Goal: Information Seeking & Learning: Compare options

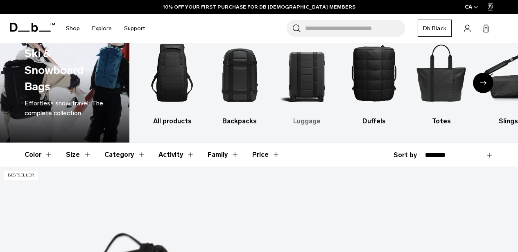
scroll to position [22, 0]
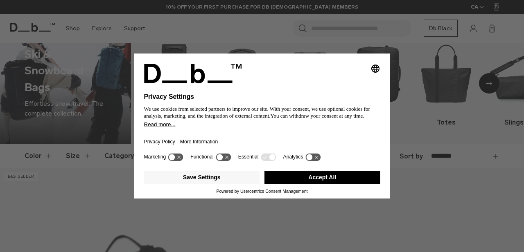
click at [370, 67] on icon "Select language" at bounding box center [375, 69] width 10 height 10
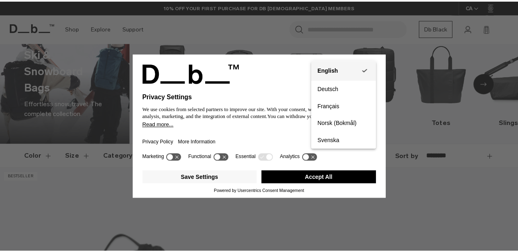
scroll to position [0, 0]
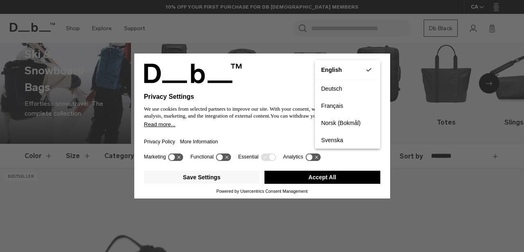
click at [376, 42] on div "Privacy Settings We use cookies from selected partners to improve our site. Wit…" at bounding box center [262, 126] width 524 height 252
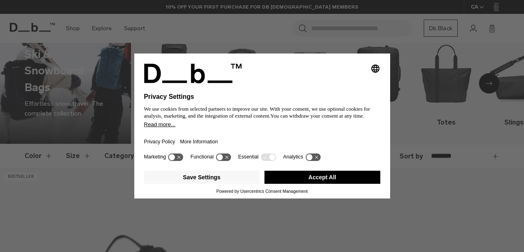
click at [273, 179] on button "Accept All" at bounding box center [322, 177] width 116 height 13
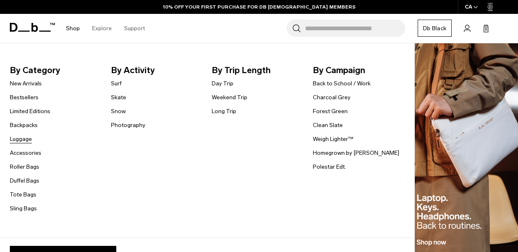
click at [15, 137] on link "Luggage" at bounding box center [21, 139] width 22 height 9
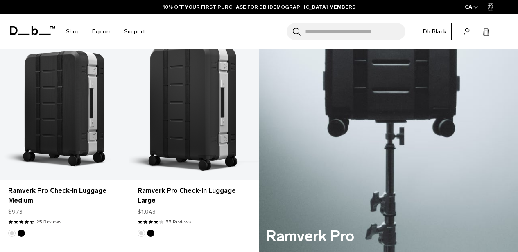
scroll to position [380, 0]
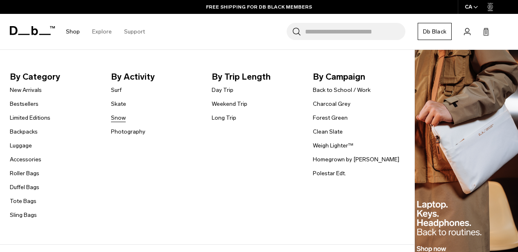
click at [117, 122] on link "Snow" at bounding box center [118, 118] width 15 height 9
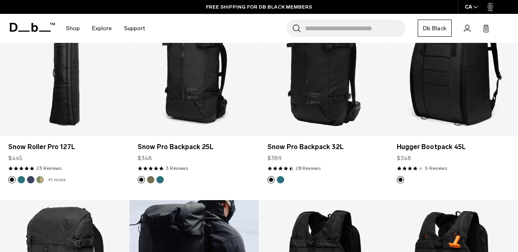
scroll to position [187, 0]
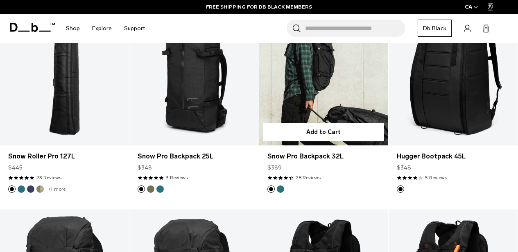
click at [311, 117] on link "Snow Pro Backpack 32L" at bounding box center [323, 73] width 129 height 143
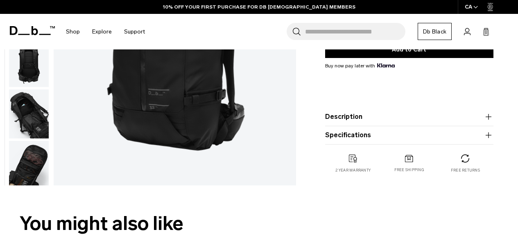
scroll to position [172, 0]
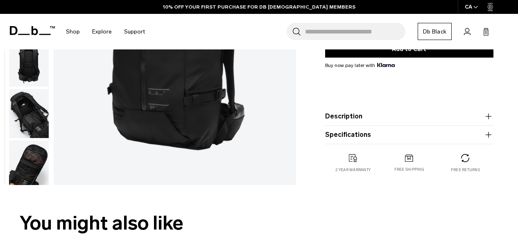
click at [493, 115] on div "Snow Pro Backpack 32L $389 4.5 star rating 28 Reviews Color: Black Out Out of s…" at bounding box center [408, 47] width 217 height 284
click at [489, 115] on icon "button" at bounding box center [488, 117] width 10 height 10
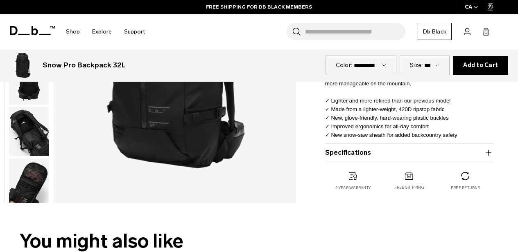
scroll to position [242, 0]
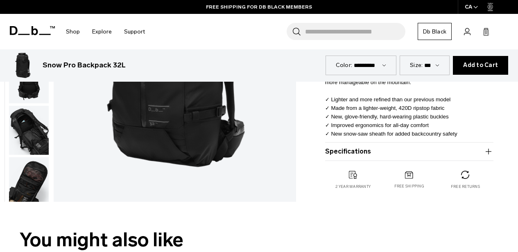
click at [489, 152] on icon "button" at bounding box center [488, 151] width 6 height 0
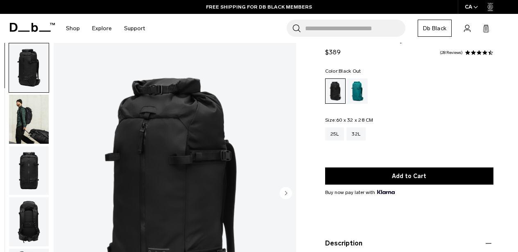
scroll to position [9, 0]
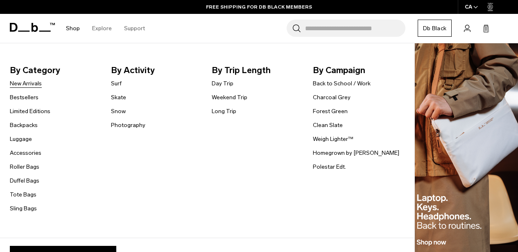
click at [22, 86] on link "New Arrivals" at bounding box center [26, 83] width 32 height 9
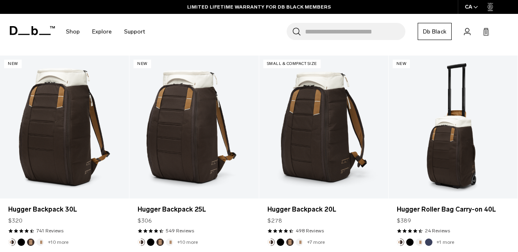
scroll to position [850, 0]
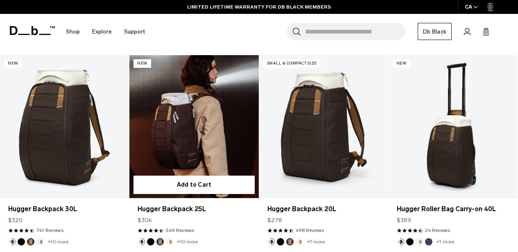
click at [178, 163] on link "Hugger Backpack 25L" at bounding box center [193, 126] width 129 height 143
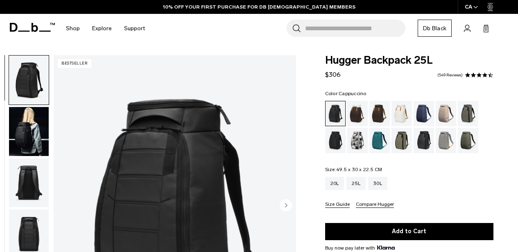
click at [358, 111] on div "Cappuccino" at bounding box center [357, 113] width 21 height 25
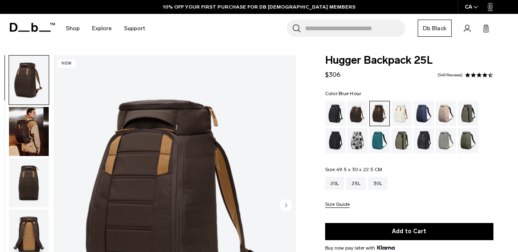
click at [416, 112] on div "Blue Hour" at bounding box center [423, 113] width 21 height 25
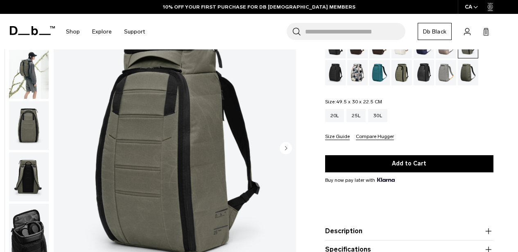
scroll to position [36, 0]
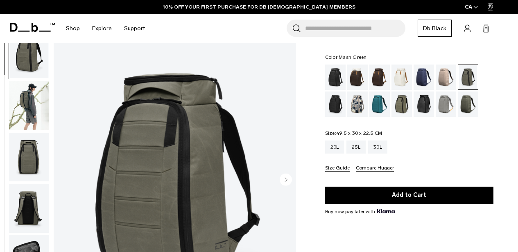
click at [394, 101] on div "Mash Green" at bounding box center [401, 104] width 21 height 25
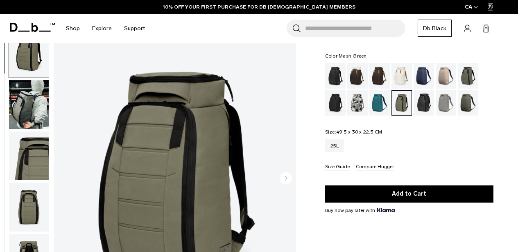
scroll to position [54, 0]
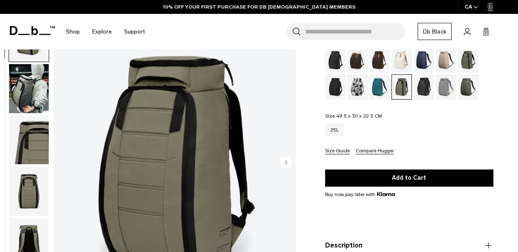
click at [461, 84] on div "Moss Green" at bounding box center [467, 86] width 21 height 25
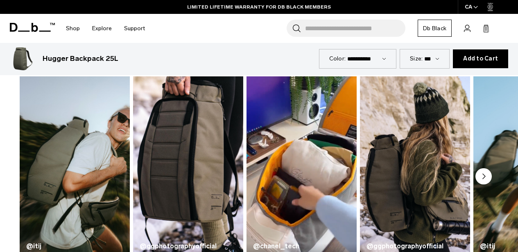
scroll to position [348, 0]
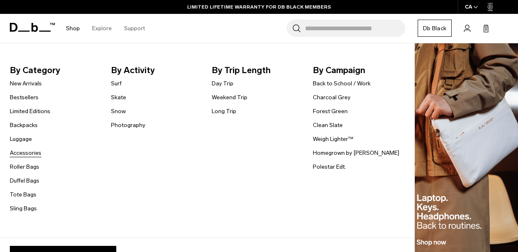
click at [22, 153] on link "Accessories" at bounding box center [26, 153] width 32 height 9
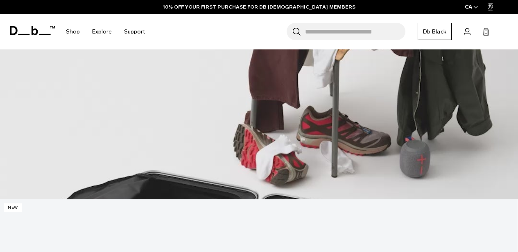
scroll to position [412, 0]
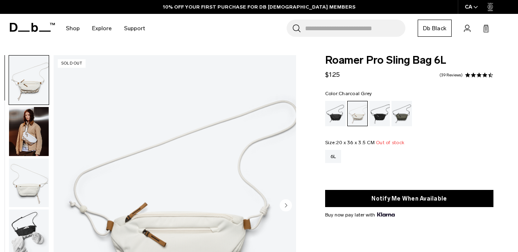
click at [376, 111] on div "Charcoal Grey" at bounding box center [379, 113] width 21 height 25
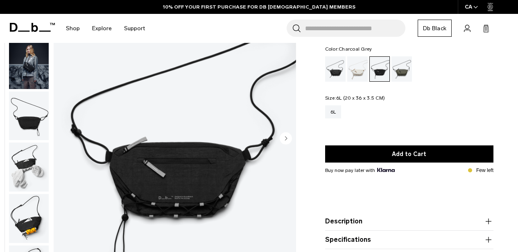
scroll to position [66, 0]
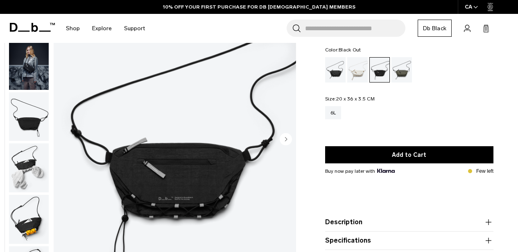
click at [338, 77] on div "Black Out" at bounding box center [335, 69] width 21 height 25
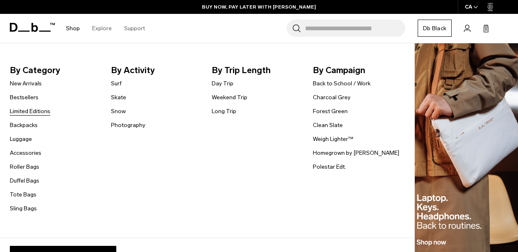
click at [34, 113] on link "Limited Editions" at bounding box center [30, 111] width 41 height 9
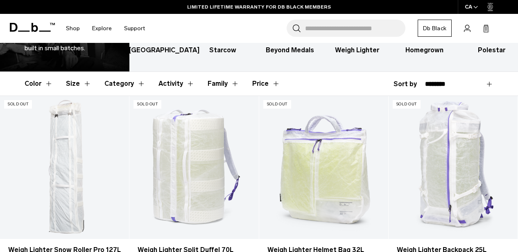
scroll to position [78, 0]
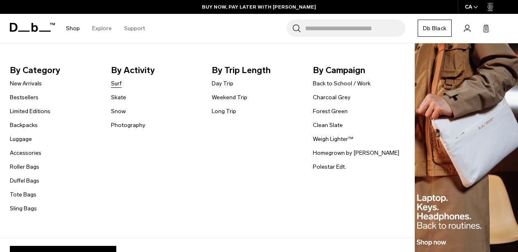
click at [118, 84] on link "Surf" at bounding box center [116, 83] width 11 height 9
click at [25, 94] on link "Bestsellers" at bounding box center [24, 97] width 29 height 9
